Goal: Book appointment/travel/reservation

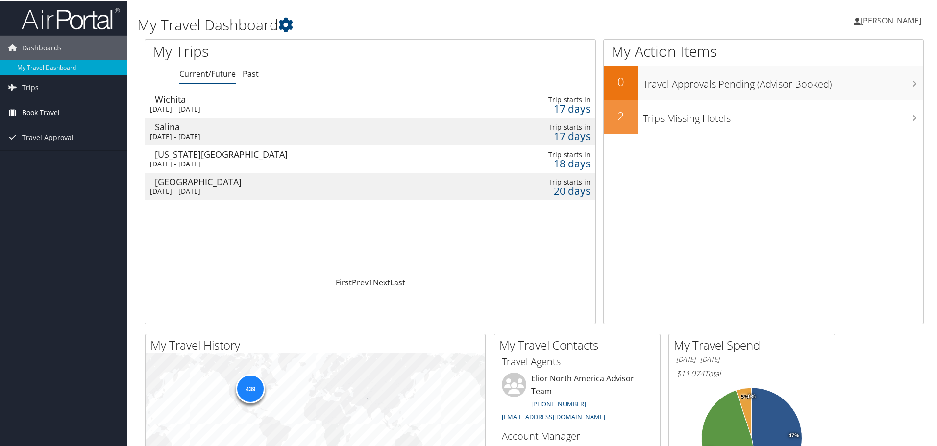
click at [39, 111] on span "Book Travel" at bounding box center [41, 111] width 38 height 24
click at [37, 155] on link "Book/Manage Online Trips" at bounding box center [63, 160] width 127 height 15
click at [32, 161] on link "Book/Manage Online Trips" at bounding box center [63, 160] width 127 height 15
